Goal: Transaction & Acquisition: Book appointment/travel/reservation

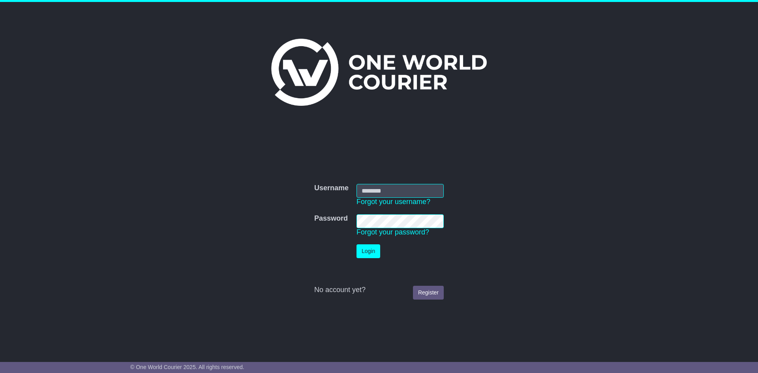
type input "**********"
click at [360, 249] on button "Login" at bounding box center [368, 251] width 24 height 14
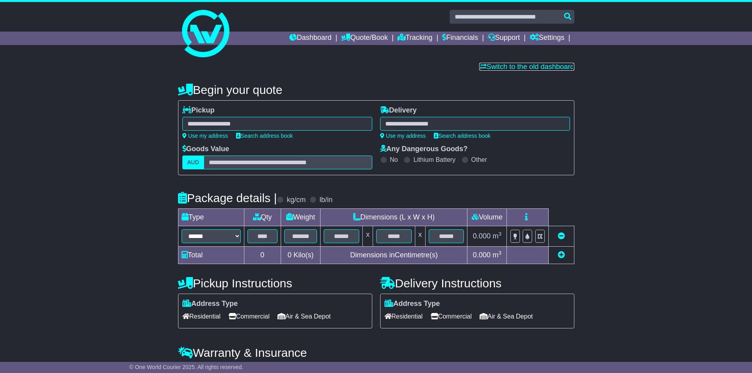
click at [552, 68] on link "Switch to the old dashboard" at bounding box center [526, 67] width 95 height 8
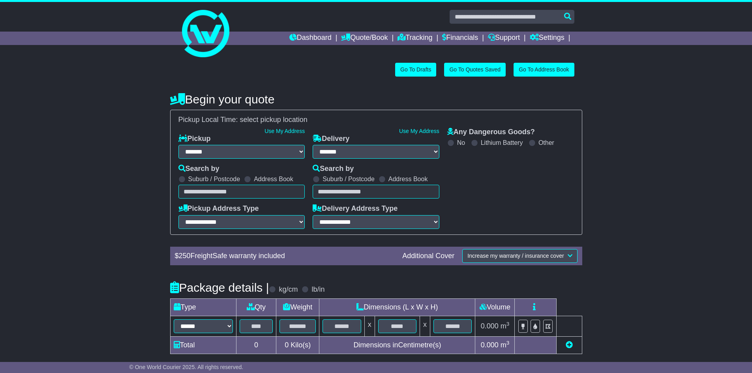
select select "**"
